Goal: Book appointment/travel/reservation

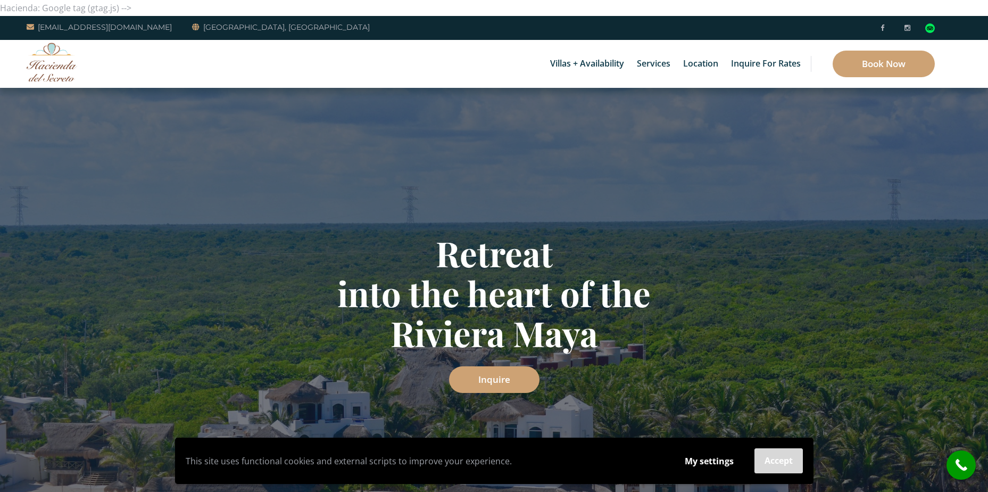
click at [773, 461] on button "Accept" at bounding box center [779, 460] width 48 height 25
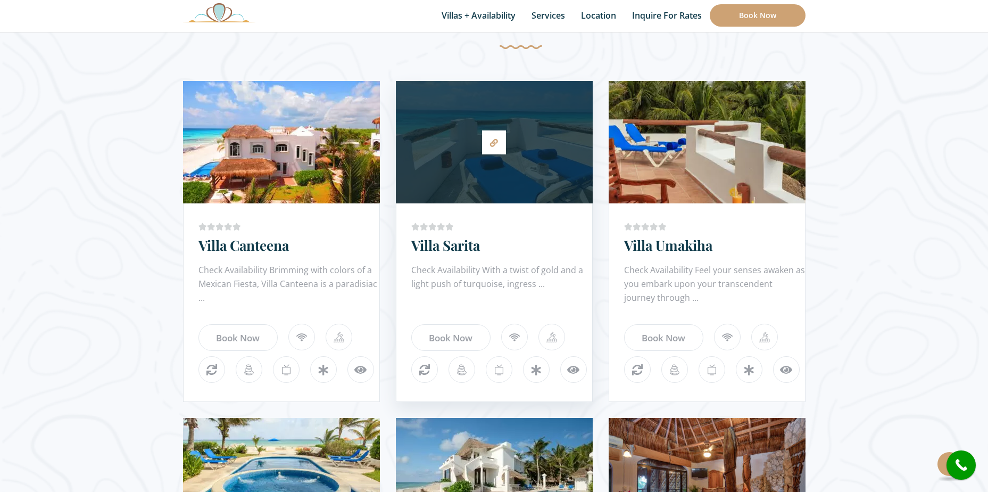
scroll to position [585, 0]
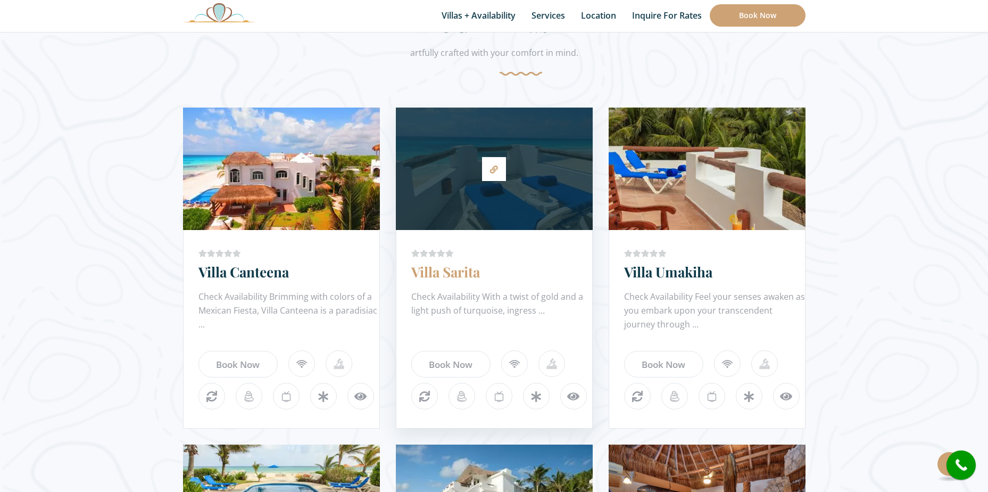
click at [438, 274] on link "Villa Sarita" at bounding box center [445, 271] width 69 height 19
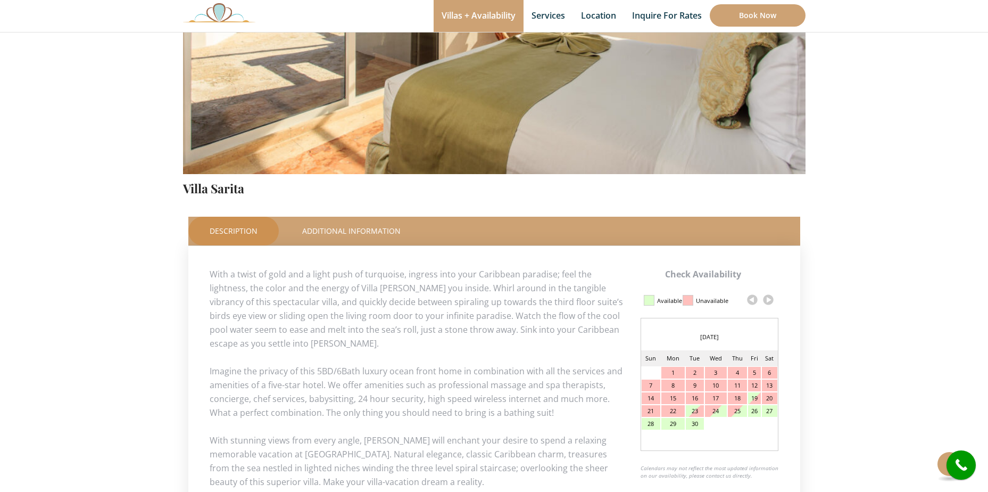
scroll to position [319, 0]
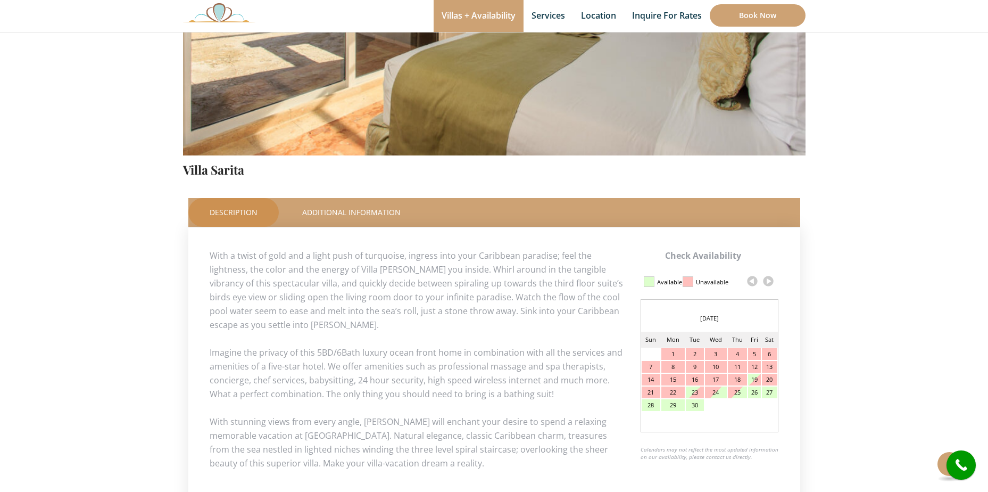
click at [767, 280] on link at bounding box center [769, 281] width 16 height 16
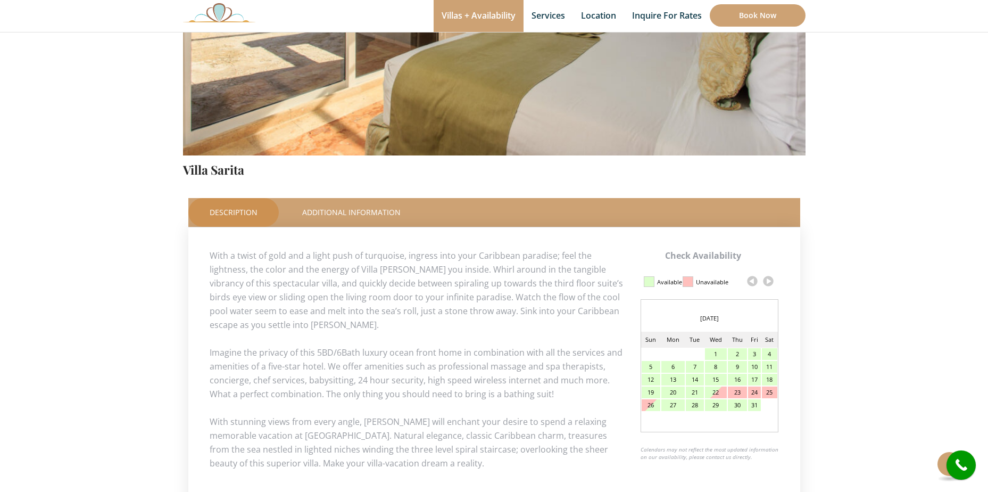
click at [767, 280] on link at bounding box center [769, 281] width 16 height 16
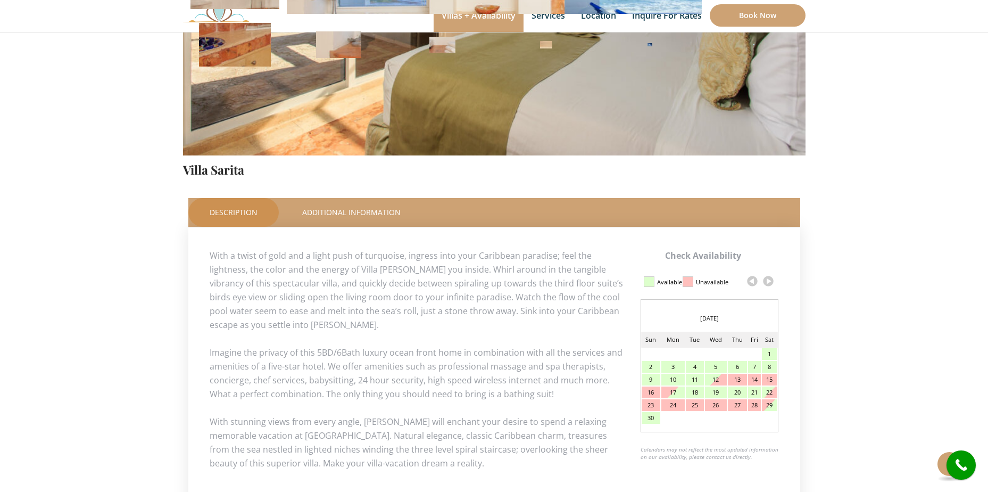
click at [767, 280] on link at bounding box center [769, 281] width 16 height 16
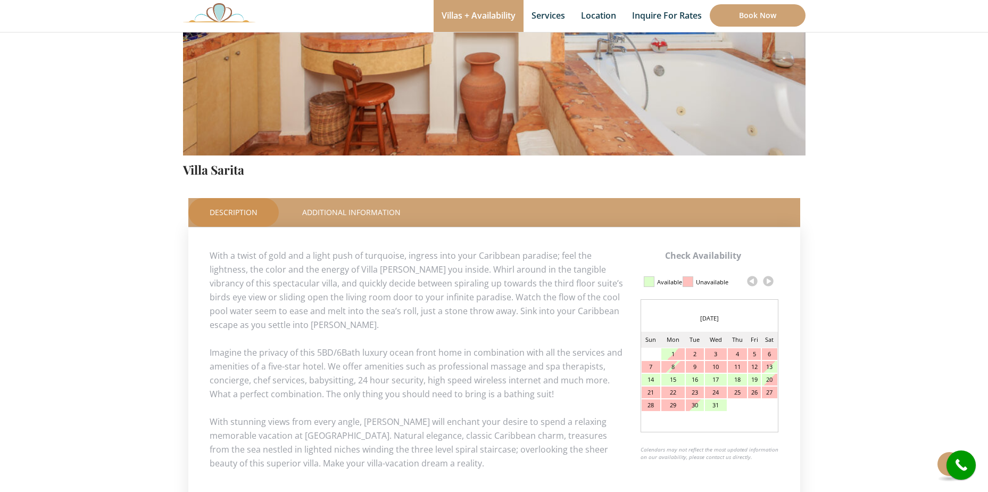
click at [740, 395] on div "25" at bounding box center [737, 392] width 19 height 12
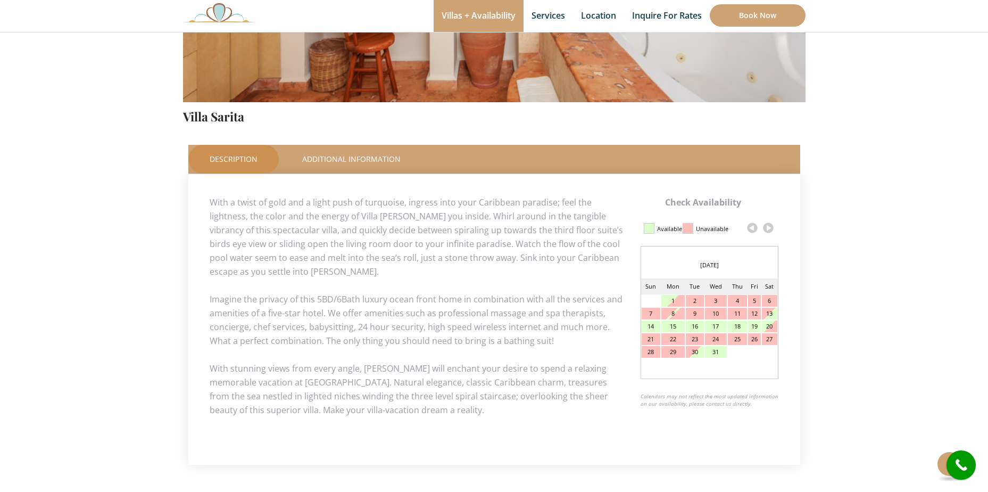
scroll to position [106, 0]
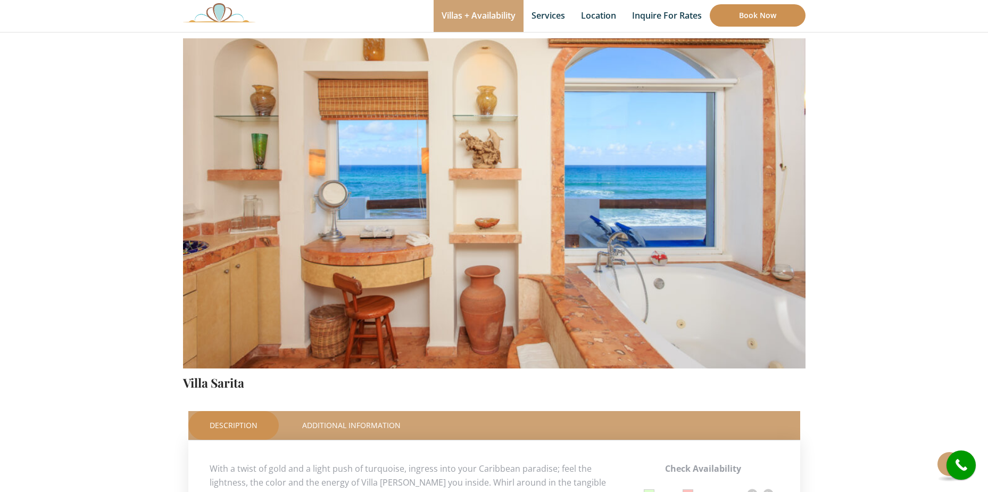
click at [766, 13] on link "Book Now" at bounding box center [758, 15] width 96 height 22
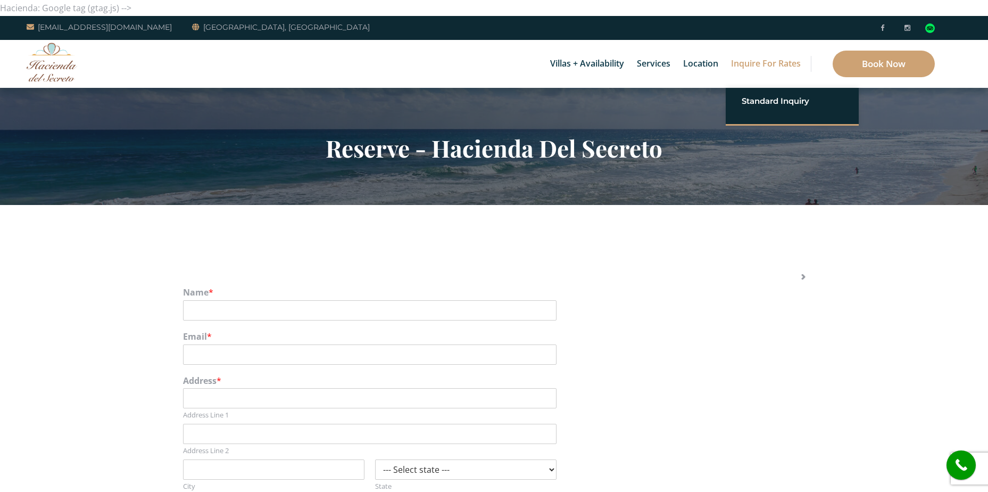
click at [762, 63] on link "Inquire for Rates" at bounding box center [766, 64] width 80 height 48
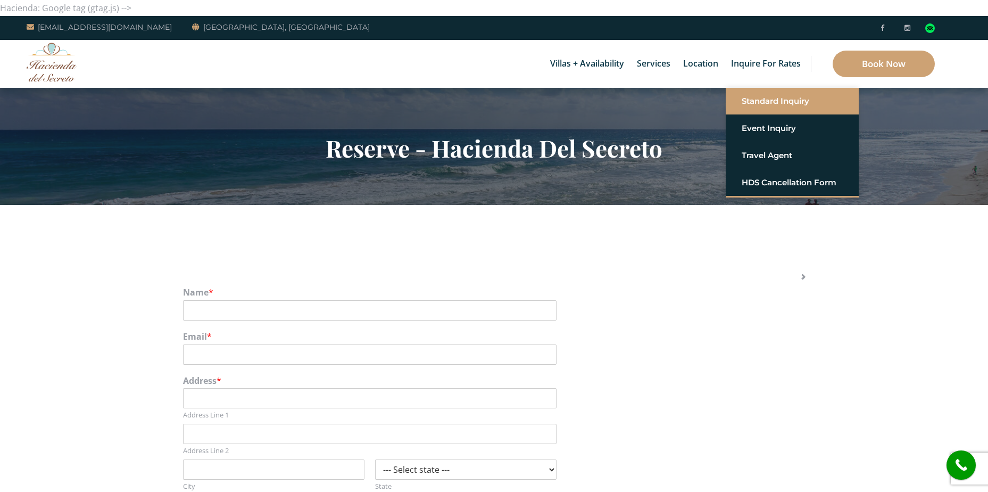
click at [771, 97] on link "Standard Inquiry" at bounding box center [792, 101] width 101 height 19
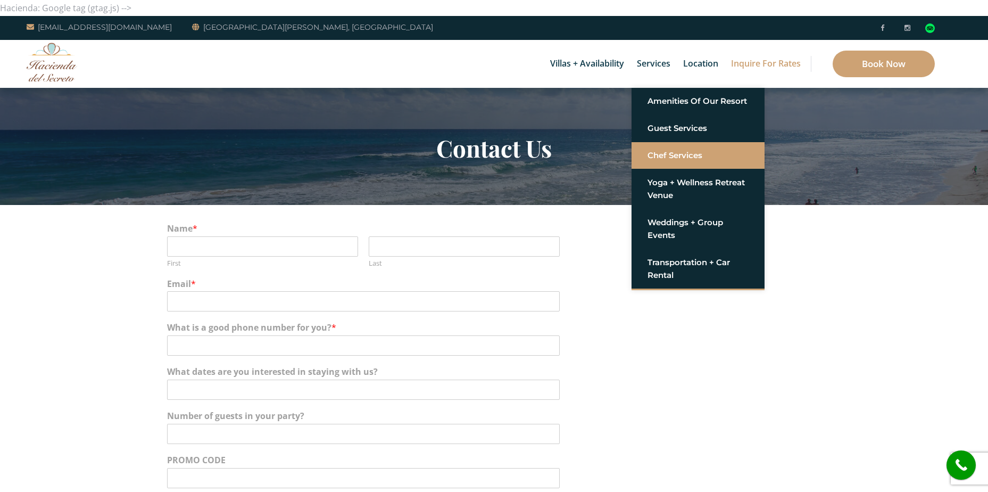
click at [666, 151] on link "Chef Services" at bounding box center [698, 155] width 101 height 19
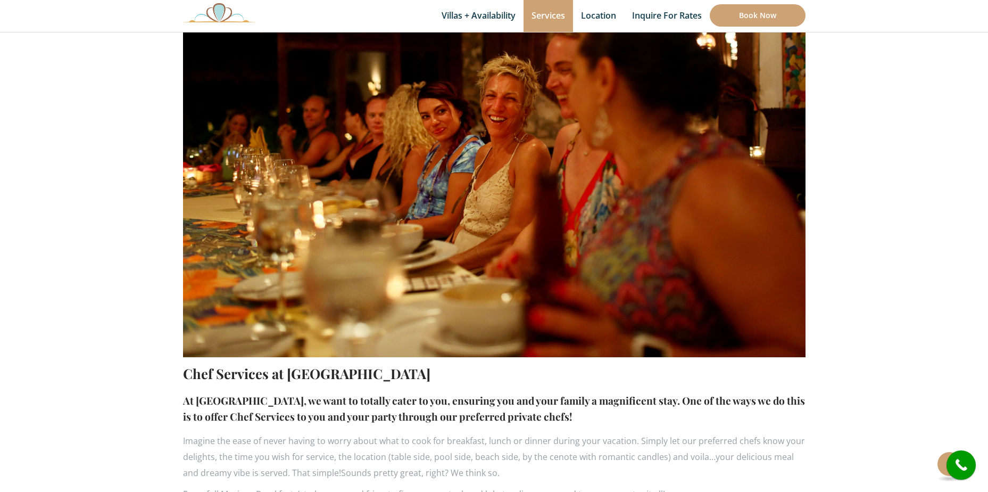
scroll to position [213, 0]
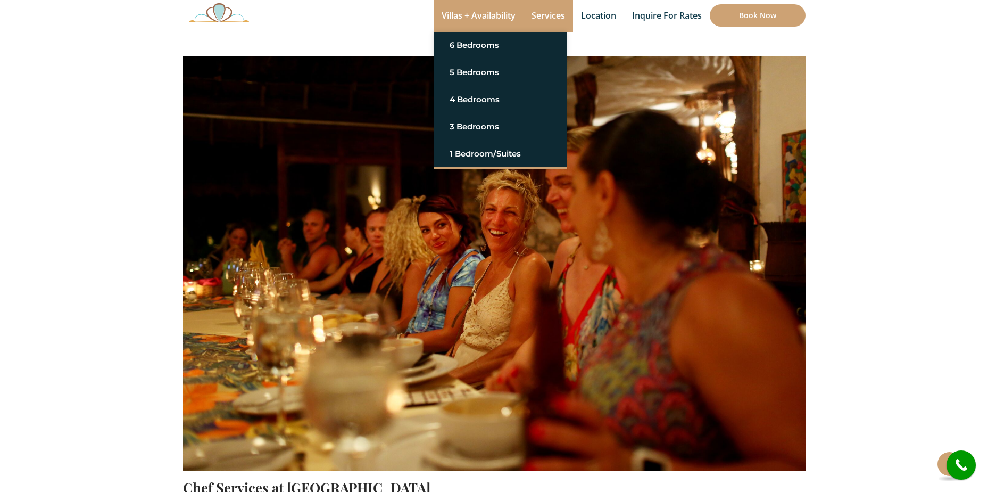
click at [499, 13] on link "Villas + Availability" at bounding box center [479, 16] width 90 height 32
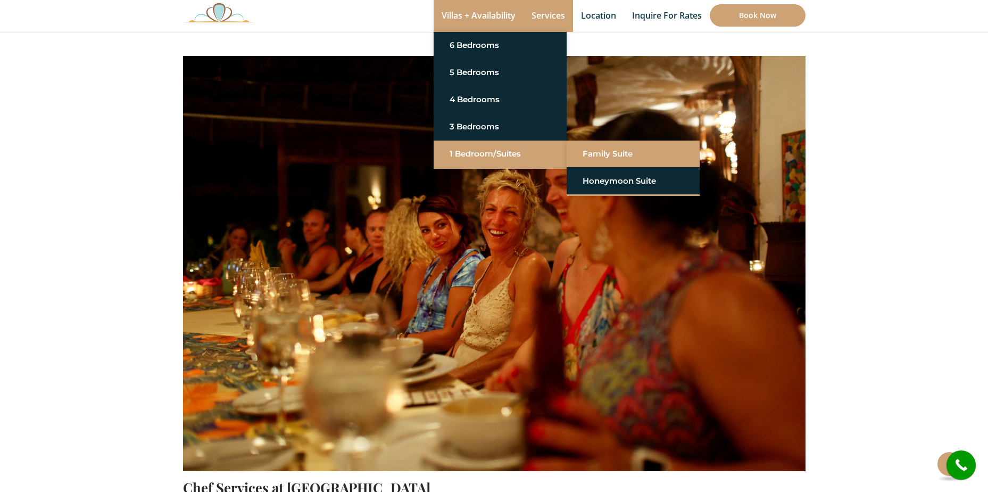
click at [606, 158] on link "Family Suite" at bounding box center [633, 153] width 101 height 19
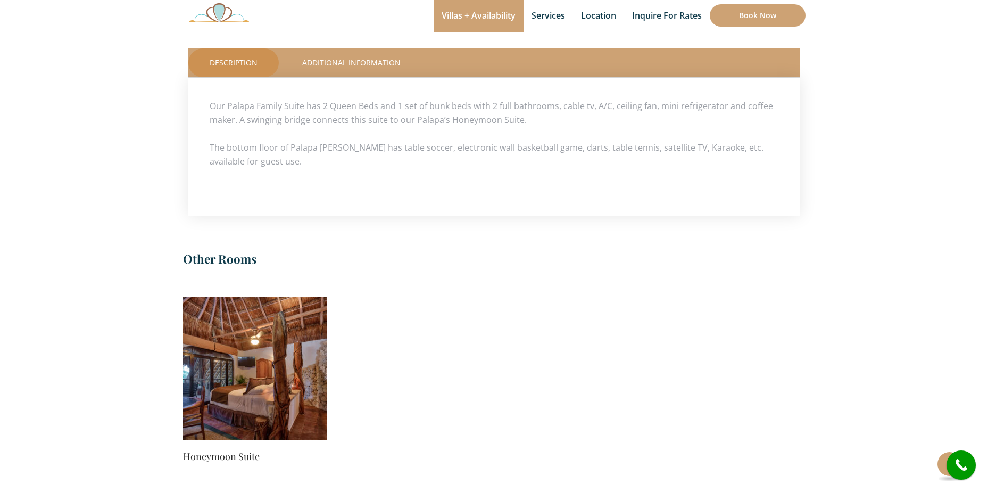
scroll to position [319, 0]
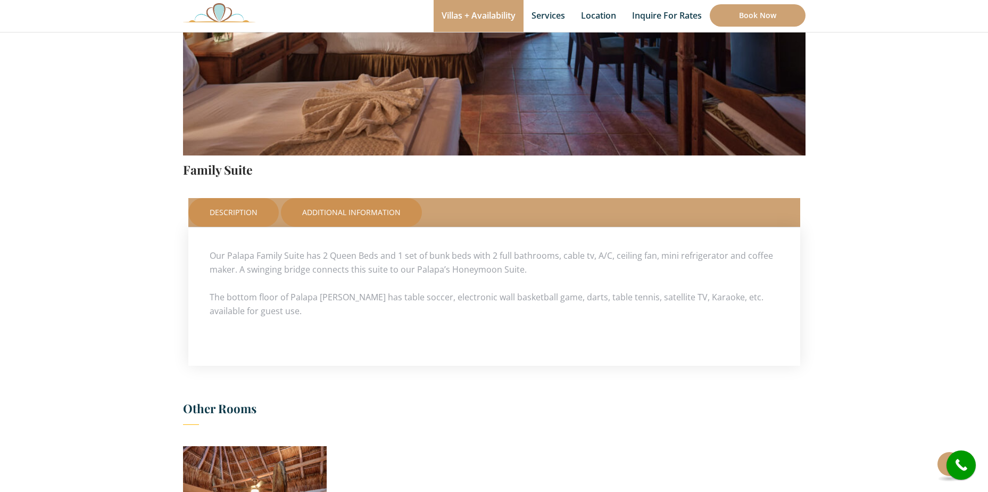
click at [357, 214] on link "Additional Information" at bounding box center [351, 212] width 141 height 29
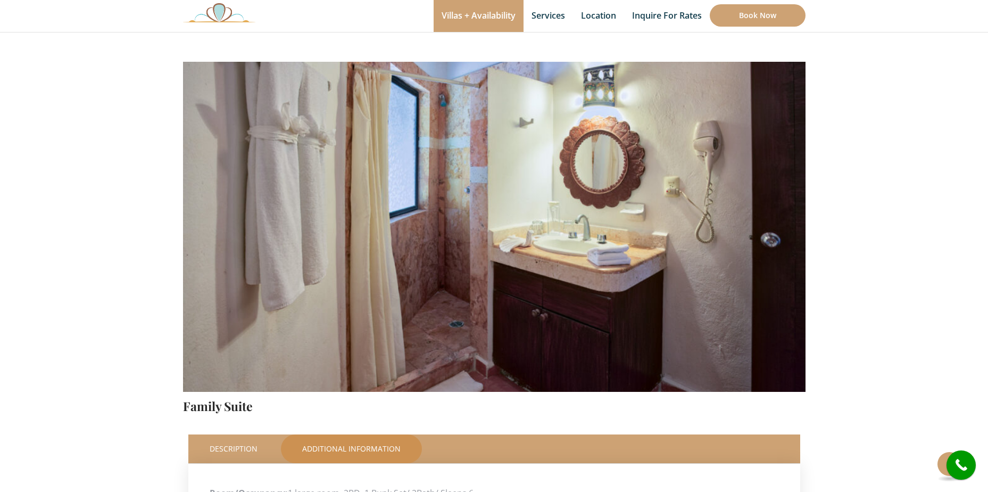
scroll to position [0, 0]
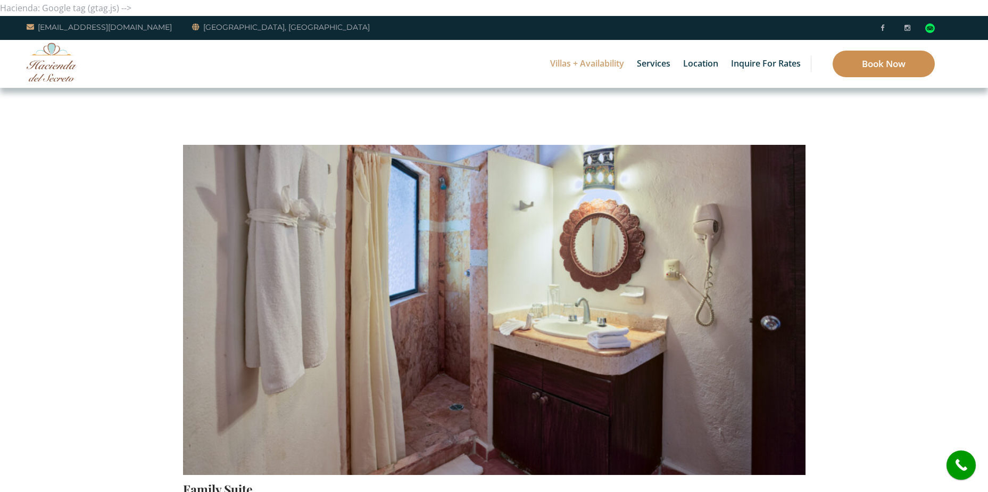
click at [866, 67] on link "Book Now" at bounding box center [884, 64] width 102 height 27
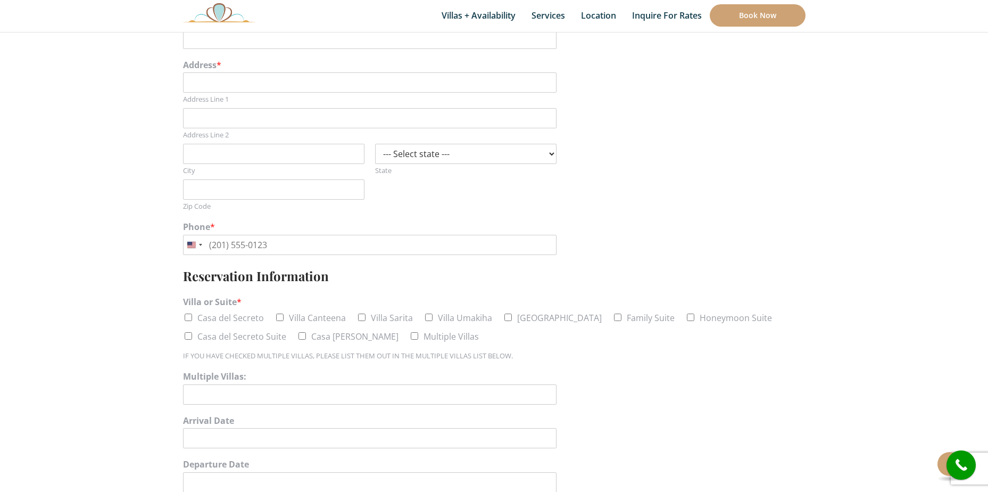
scroll to position [319, 0]
click at [614, 314] on input "Family Suite" at bounding box center [617, 313] width 7 height 7
checkbox input "true"
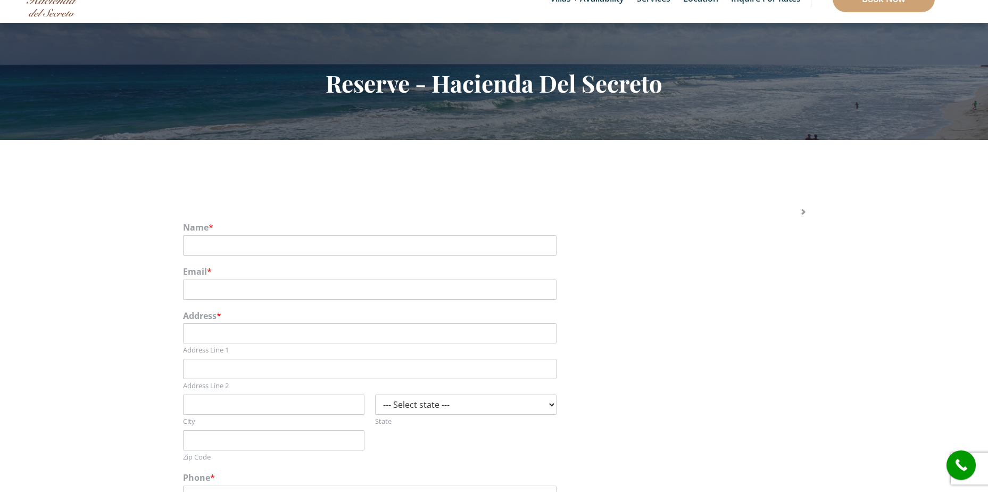
scroll to position [0, 0]
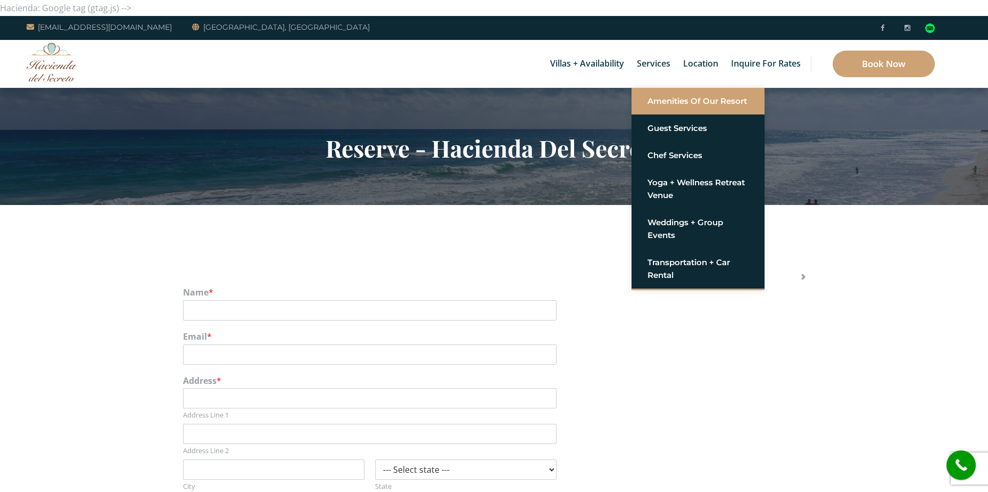
click at [667, 99] on link "Amenities of Our Resort" at bounding box center [698, 101] width 101 height 19
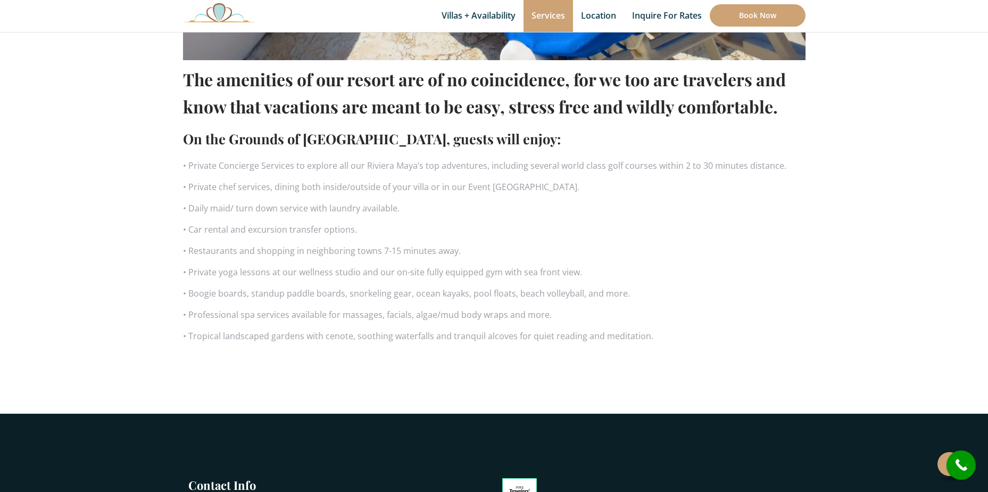
scroll to position [692, 0]
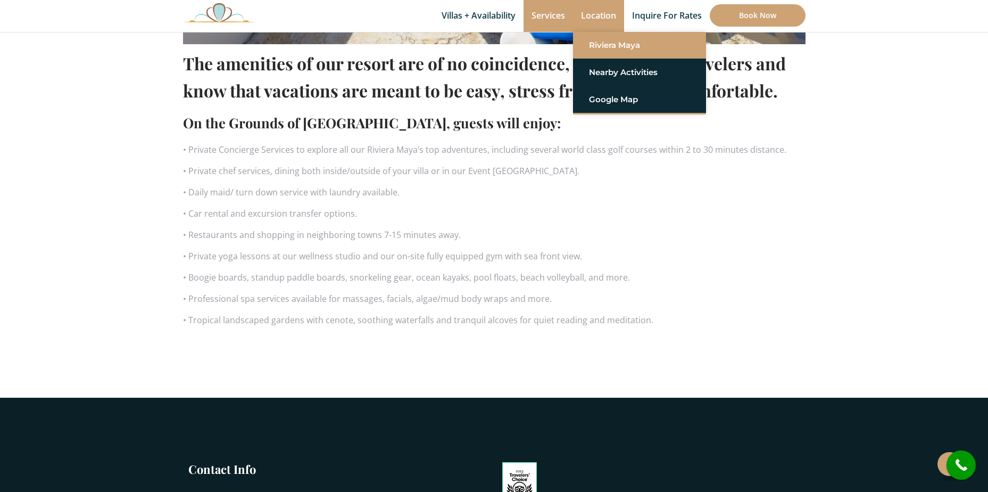
click at [602, 45] on link "Riviera Maya" at bounding box center [639, 45] width 101 height 19
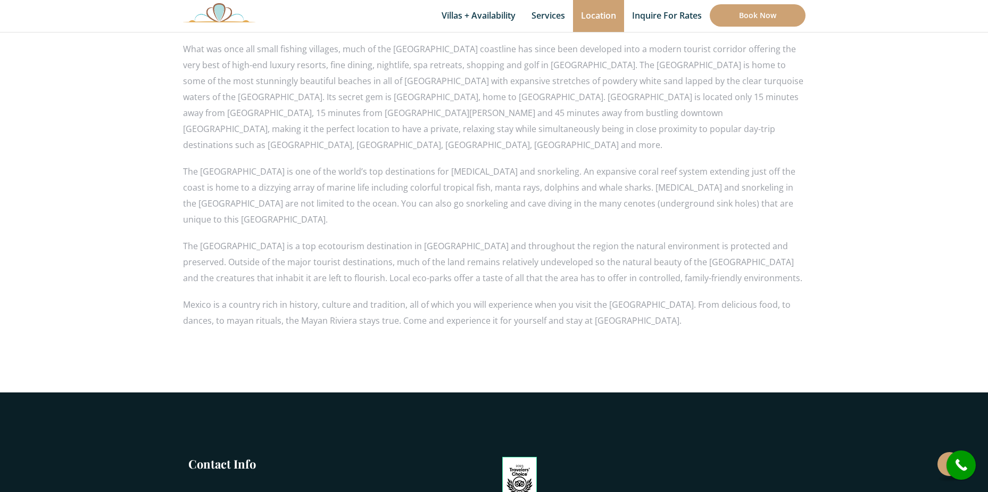
scroll to position [894, 0]
